Goal: Browse casually: Explore the website without a specific task or goal

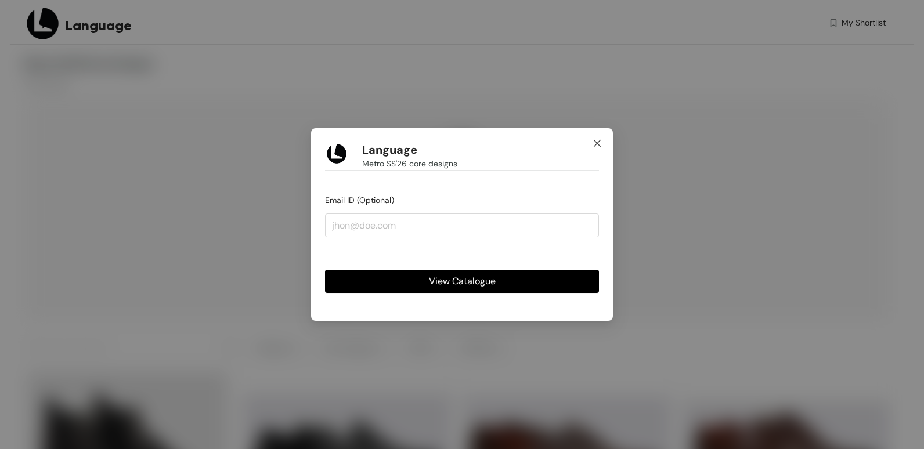
click at [597, 140] on icon "close" at bounding box center [597, 143] width 9 height 9
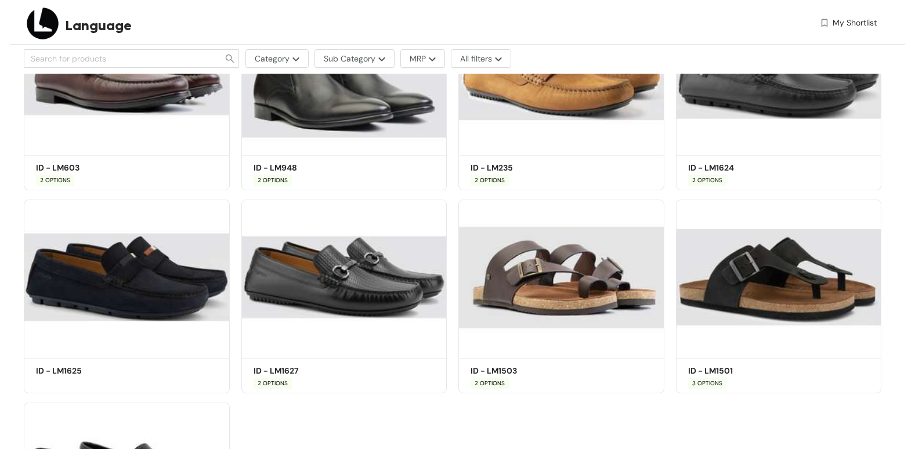
scroll to position [1393, 0]
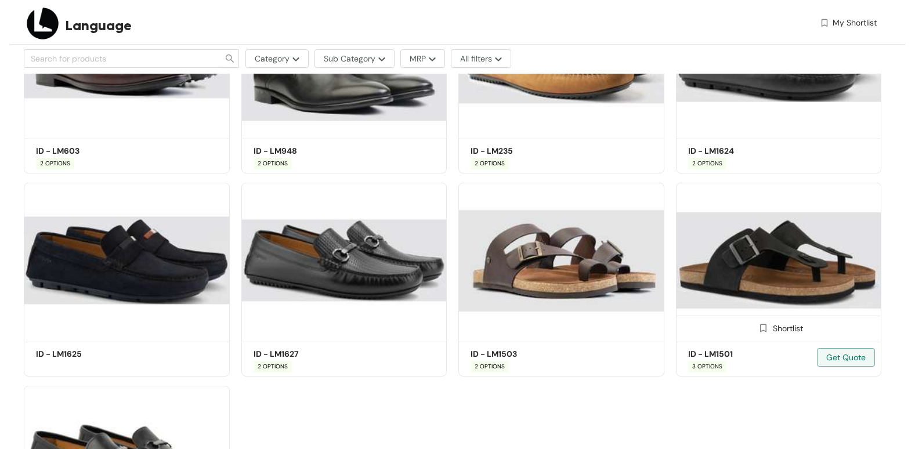
click at [745, 244] on img at bounding box center [779, 261] width 206 height 156
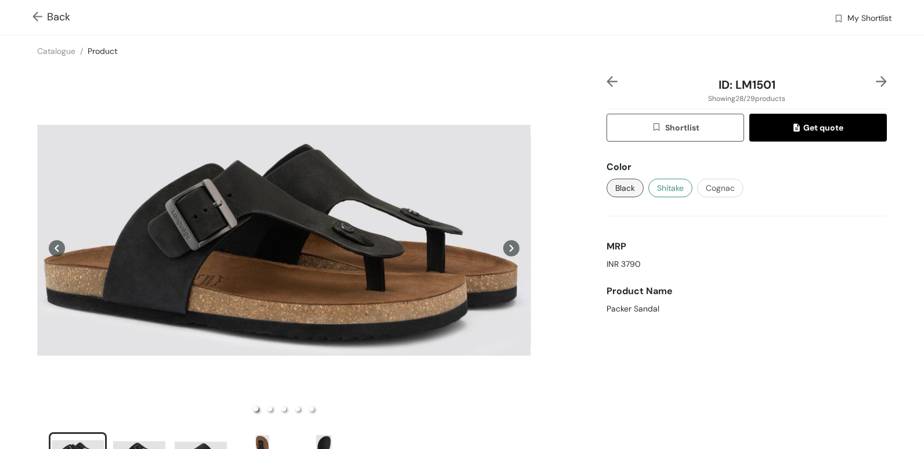
click at [662, 188] on span "Shitake" at bounding box center [670, 188] width 27 height 13
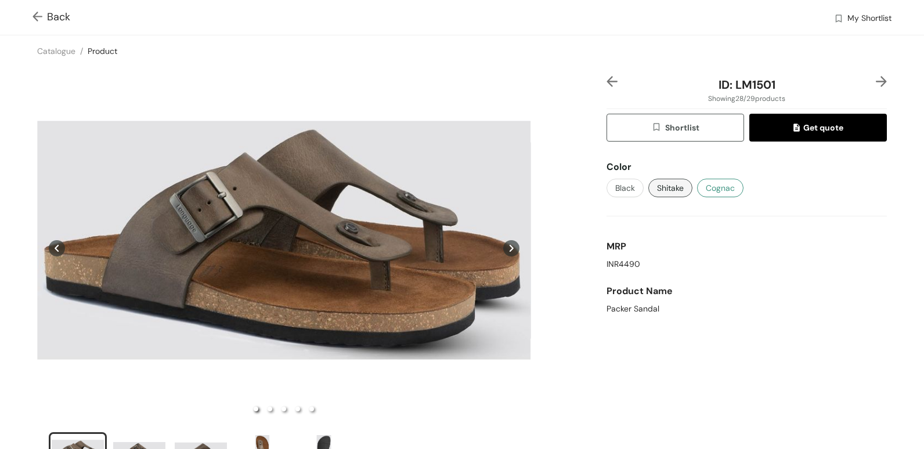
click at [719, 185] on span "Cognac" at bounding box center [720, 188] width 29 height 13
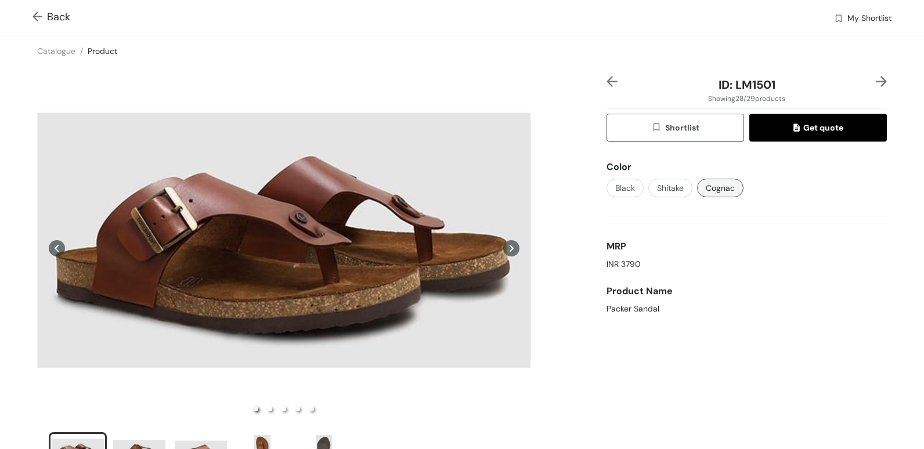
click at [38, 21] on img at bounding box center [40, 18] width 15 height 12
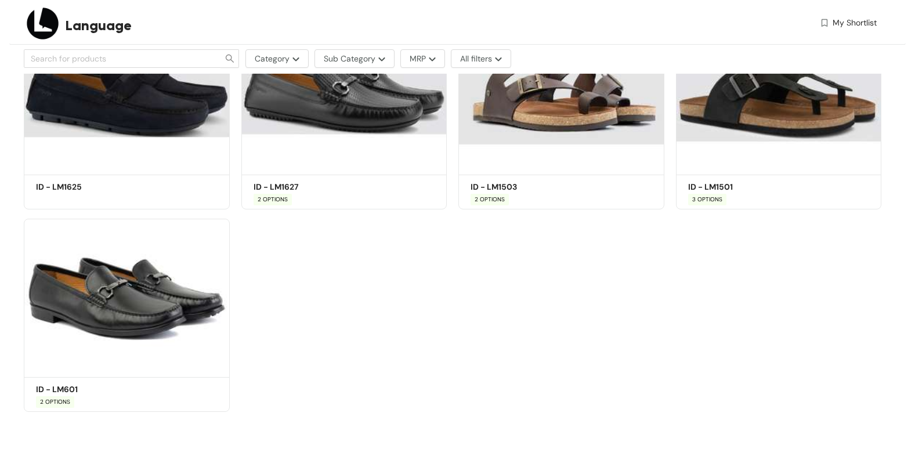
scroll to position [1212, 0]
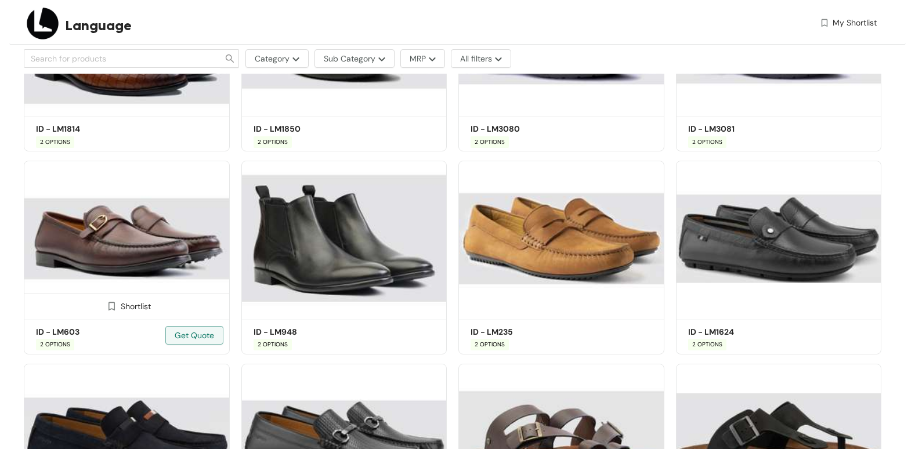
click at [114, 218] on img at bounding box center [127, 239] width 206 height 156
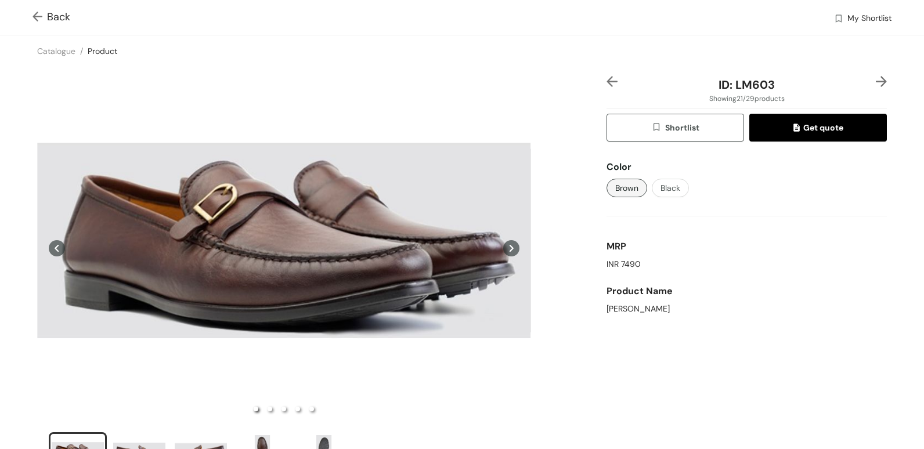
click at [39, 12] on img at bounding box center [40, 18] width 15 height 12
